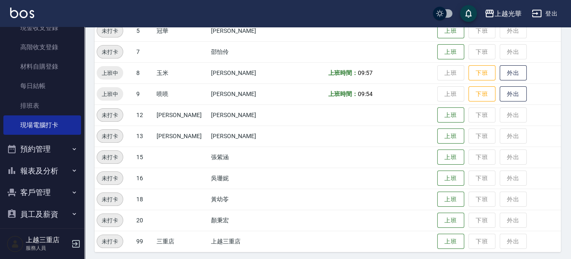
scroll to position [245, 0]
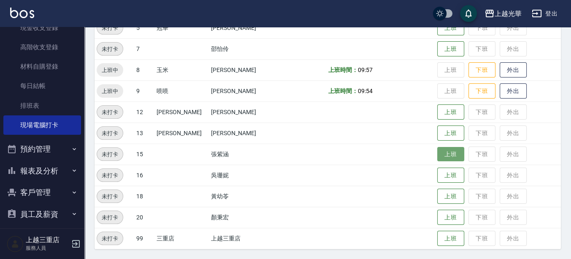
click at [445, 152] on button "上班" at bounding box center [450, 154] width 27 height 15
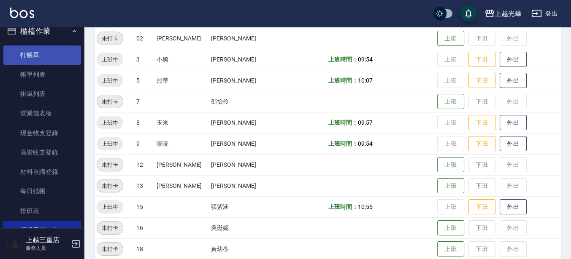
scroll to position [0, 0]
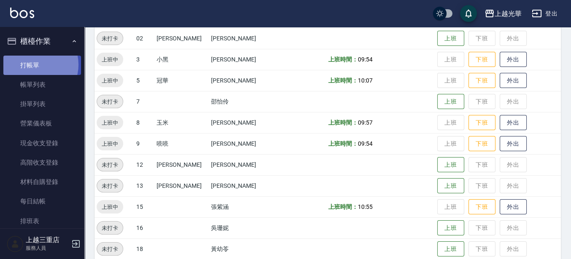
click at [33, 65] on link "打帳單" at bounding box center [42, 65] width 78 height 19
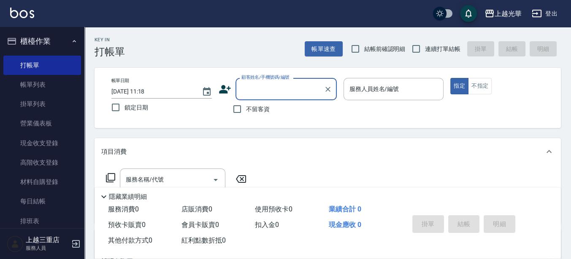
click at [253, 117] on label "不留客資" at bounding box center [248, 109] width 41 height 18
click at [246, 117] on input "不留客資" at bounding box center [237, 109] width 18 height 18
checkbox input "true"
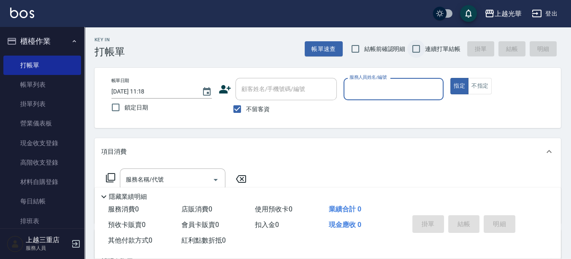
type input "1"
type button "true"
type input "小[PERSON_NAME]-1"
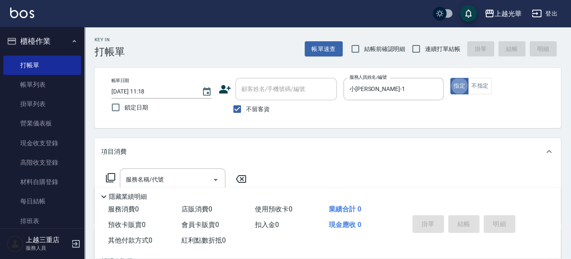
click at [444, 51] on span "連續打單結帳" at bounding box center [442, 49] width 35 height 9
click at [425, 51] on input "連續打單結帳" at bounding box center [416, 49] width 18 height 18
checkbox input "true"
click at [174, 183] on input "服務名稱/代號" at bounding box center [166, 179] width 85 height 15
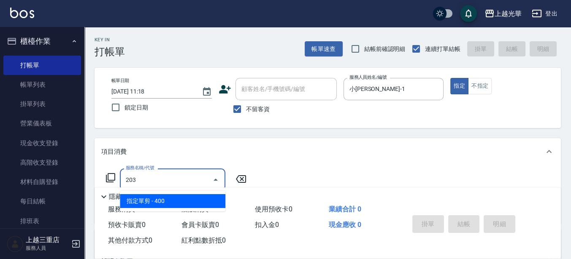
type input "指定單剪(203)"
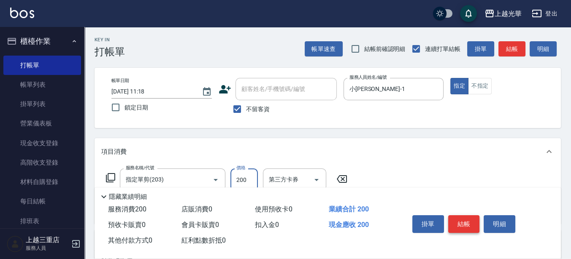
type input "200"
click at [458, 220] on button "結帳" at bounding box center [464, 224] width 32 height 18
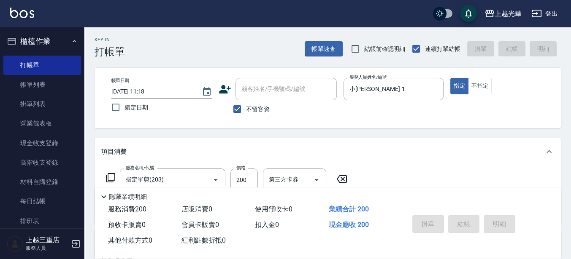
type input "[DATE] 11:47"
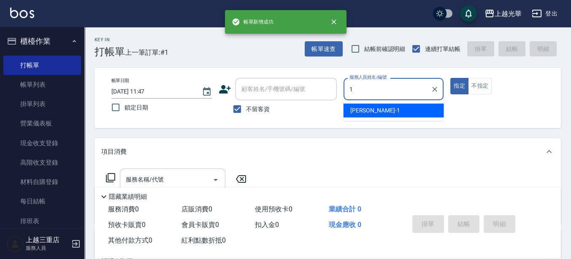
type input "小[PERSON_NAME]-1"
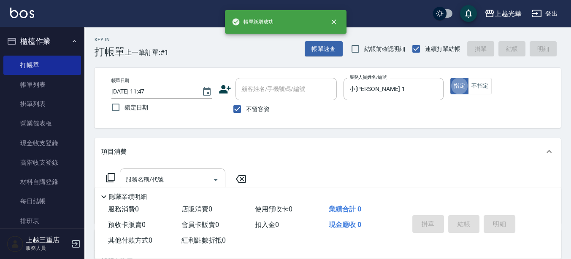
click at [160, 175] on input "服務名稱/代號" at bounding box center [166, 179] width 85 height 15
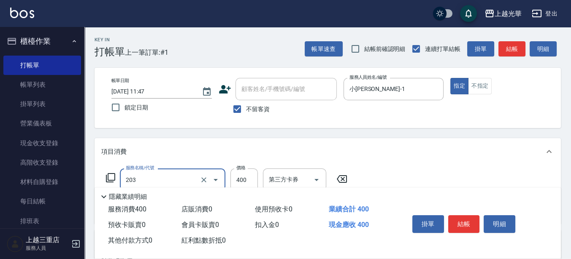
type input "指定單剪(203)"
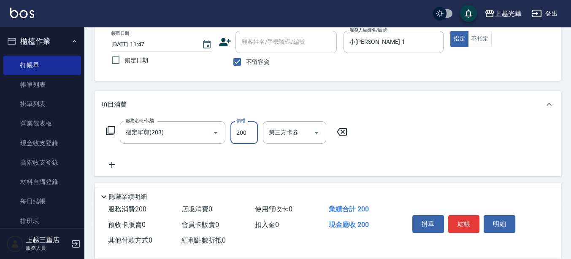
scroll to position [53, 0]
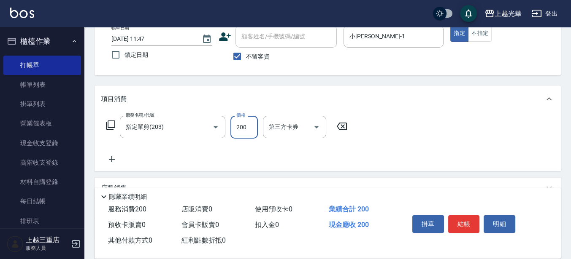
type input "200"
click at [114, 159] on icon at bounding box center [111, 159] width 21 height 10
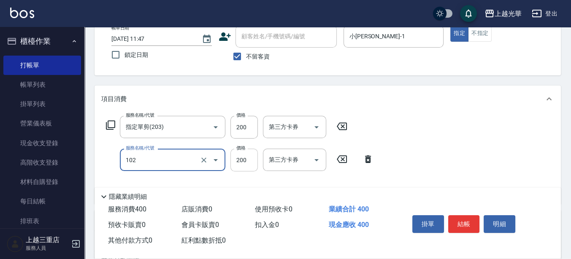
type input "指定洗髮(102)"
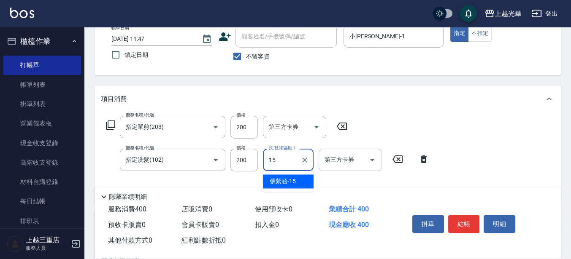
type input "[PERSON_NAME]-15"
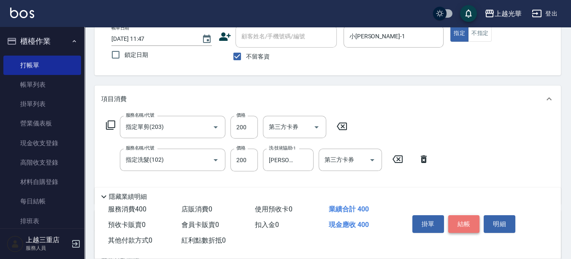
click at [455, 225] on button "結帳" at bounding box center [464, 224] width 32 height 18
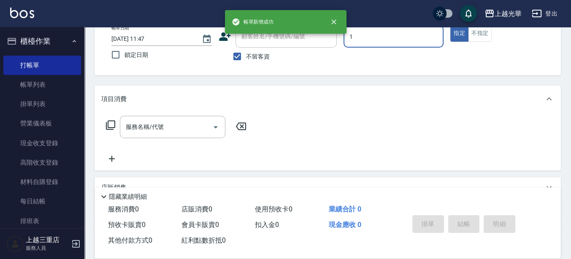
type input "小[PERSON_NAME]-1"
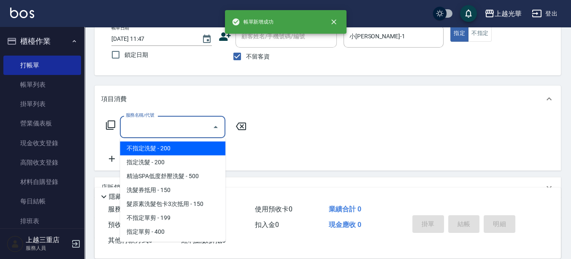
click at [175, 127] on input "服務名稱/代號" at bounding box center [166, 127] width 85 height 15
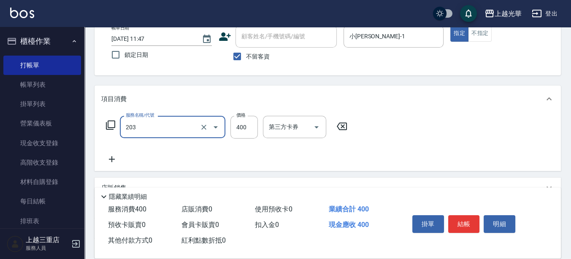
type input "指定單剪(203)"
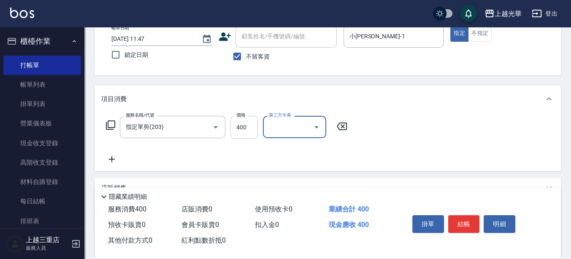
click at [237, 124] on input "400" at bounding box center [243, 127] width 27 height 23
type input "300"
click at [117, 160] on icon at bounding box center [111, 159] width 21 height 10
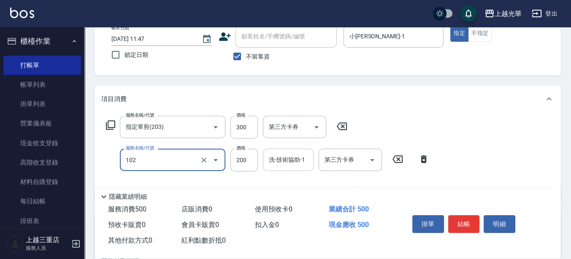
type input "指定洗髮(102)"
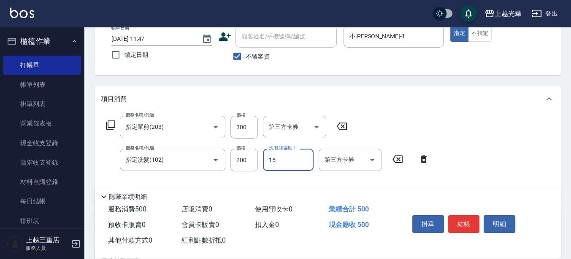
type input "[PERSON_NAME]-15"
click at [466, 226] on button "結帳" at bounding box center [464, 224] width 32 height 18
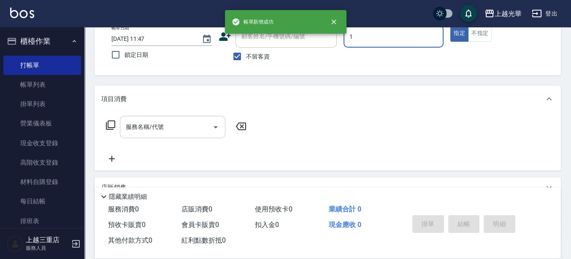
type input "小[PERSON_NAME]-1"
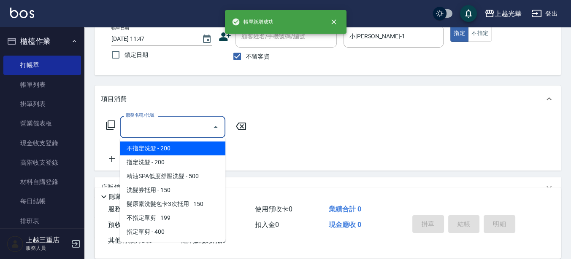
click at [133, 129] on input "服務名稱/代號" at bounding box center [166, 127] width 85 height 15
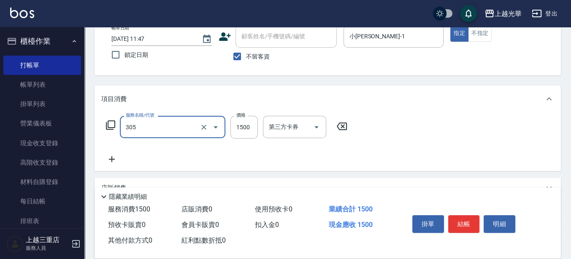
type input "設計燙髮1500(305)"
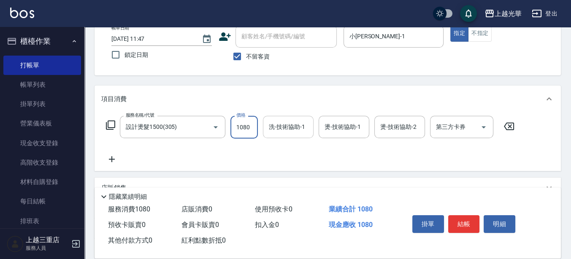
type input "1080"
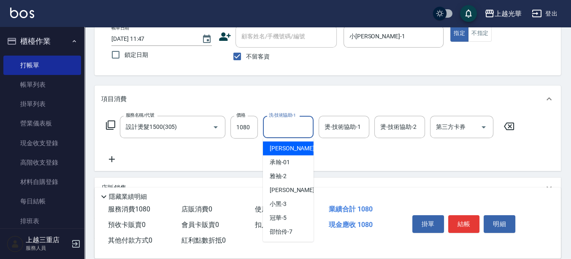
click at [288, 126] on input "洗-技術協助-1" at bounding box center [287, 127] width 43 height 15
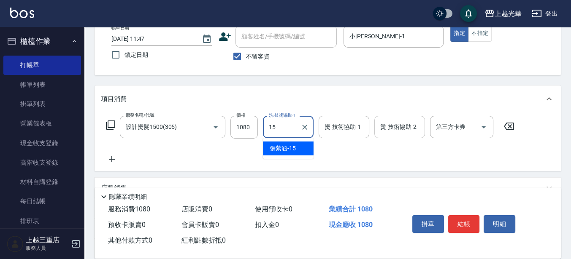
type input "[PERSON_NAME]-15"
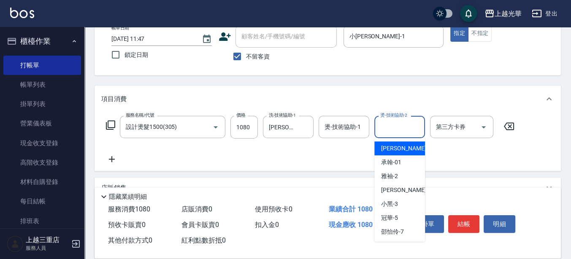
click at [390, 125] on input "燙-技術協助-2" at bounding box center [399, 127] width 43 height 15
type input "[PERSON_NAME]-15"
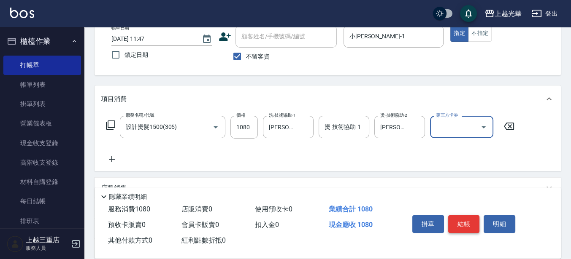
click at [469, 216] on button "結帳" at bounding box center [464, 224] width 32 height 18
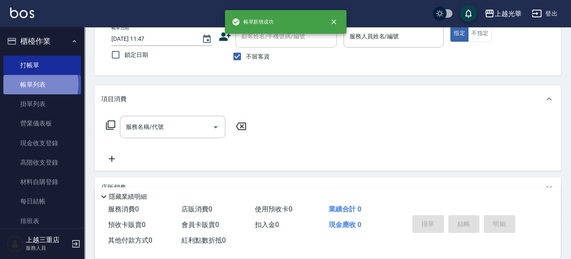
click at [30, 84] on link "帳單列表" at bounding box center [42, 84] width 78 height 19
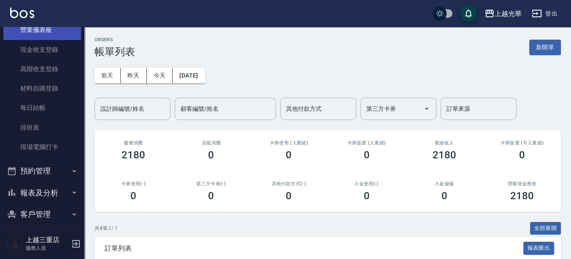
scroll to position [105, 0]
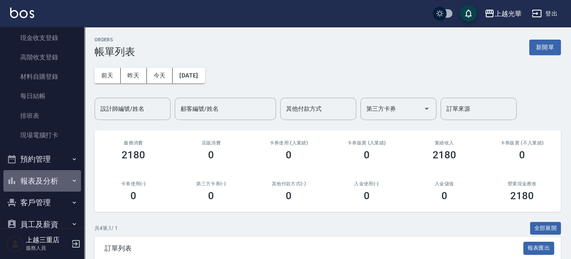
click at [48, 181] on button "報表及分析" at bounding box center [42, 181] width 78 height 22
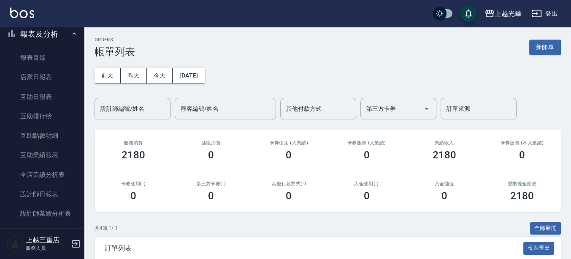
scroll to position [262, 0]
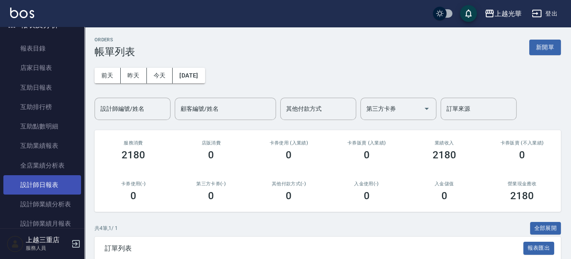
click at [51, 185] on link "設計師日報表" at bounding box center [42, 184] width 78 height 19
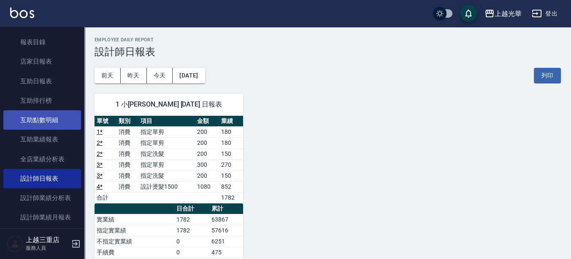
scroll to position [315, 0]
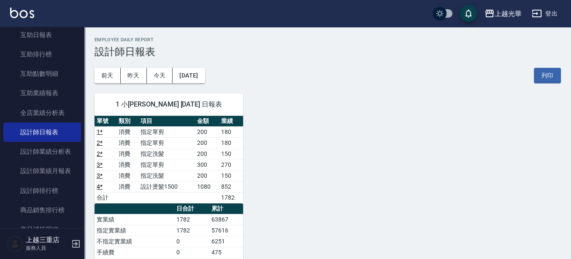
click at [78, 144] on nav "櫃檯作業 打帳單 帳單列表 掛單列表 營業儀表板 現金收支登錄 高階收支登錄 材料自購登錄 每日結帳 排班表 現場電腦打卡 預約管理 預約管理 單日預約紀錄 …" at bounding box center [42, 128] width 84 height 202
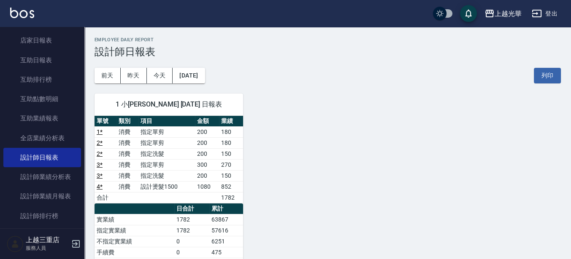
scroll to position [0, 0]
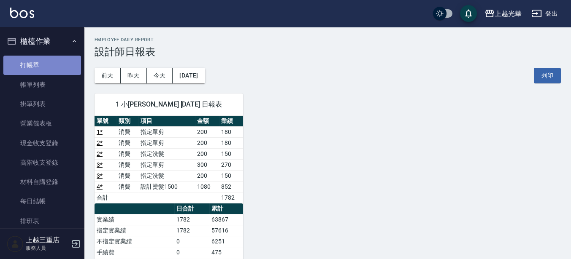
click at [53, 58] on link "打帳單" at bounding box center [42, 65] width 78 height 19
